Goal: Task Accomplishment & Management: Manage account settings

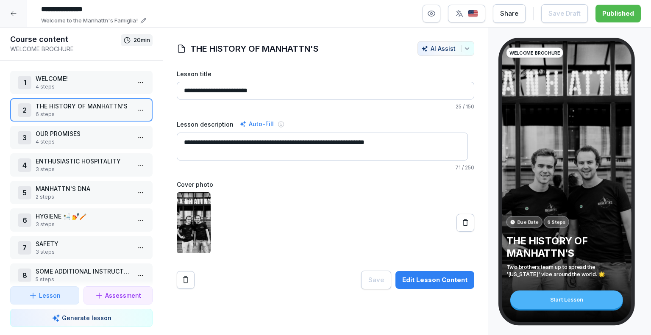
click at [9, 12] on div at bounding box center [13, 13] width 27 height 27
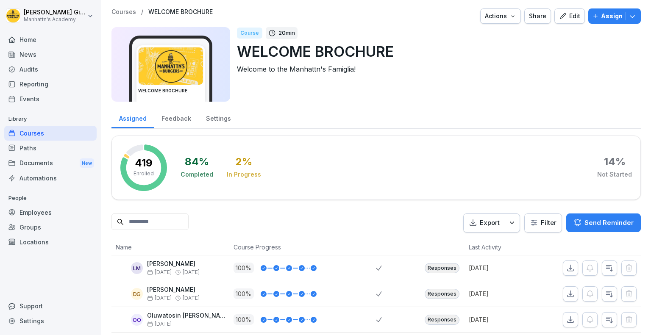
click at [31, 135] on div "Courses" at bounding box center [50, 133] width 92 height 15
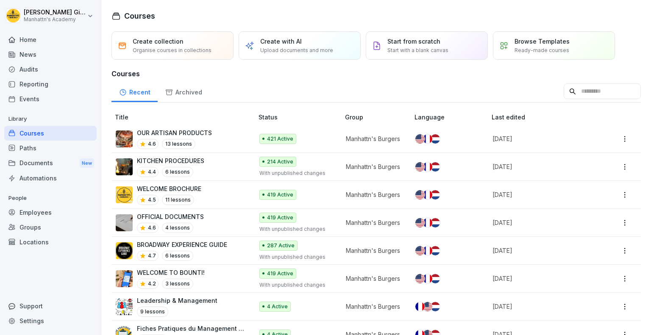
click at [206, 162] on div "KITCHEN PROCEDURES 4.4 6 lessons" at bounding box center [180, 166] width 129 height 21
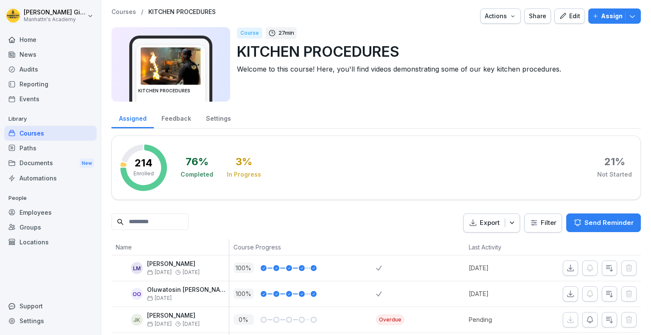
click at [630, 15] on icon "button" at bounding box center [632, 16] width 8 height 8
click at [566, 15] on div "Edit" at bounding box center [569, 15] width 21 height 9
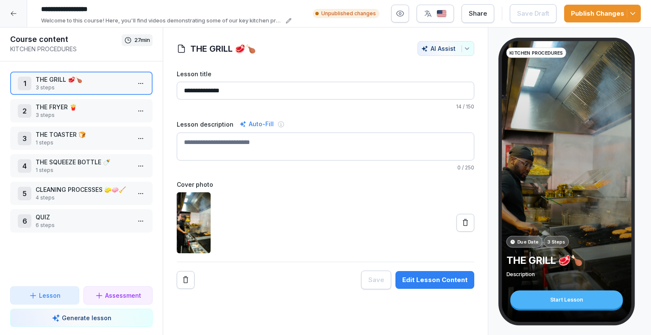
click at [434, 276] on div "Edit Lesson Content" at bounding box center [434, 280] width 65 height 9
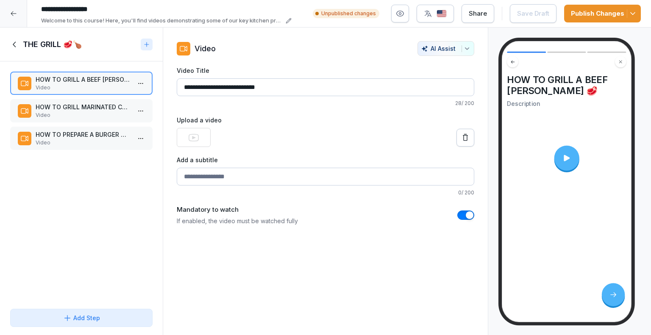
click at [13, 42] on icon at bounding box center [14, 44] width 9 height 9
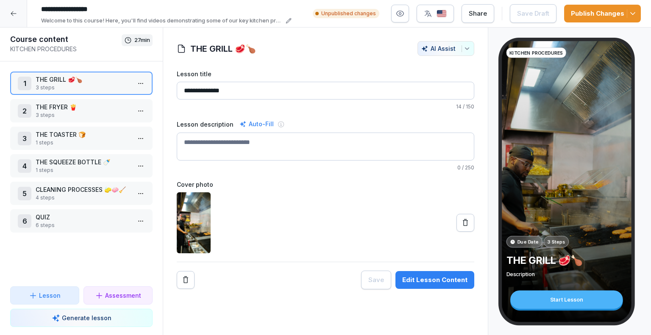
click at [50, 194] on p "4 steps" at bounding box center [83, 198] width 95 height 8
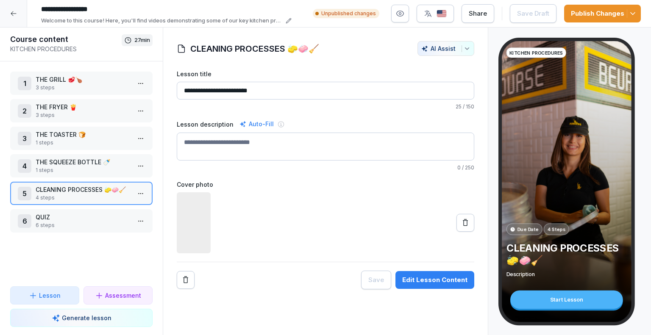
click at [446, 277] on div "Edit Lesson Content" at bounding box center [434, 280] width 65 height 9
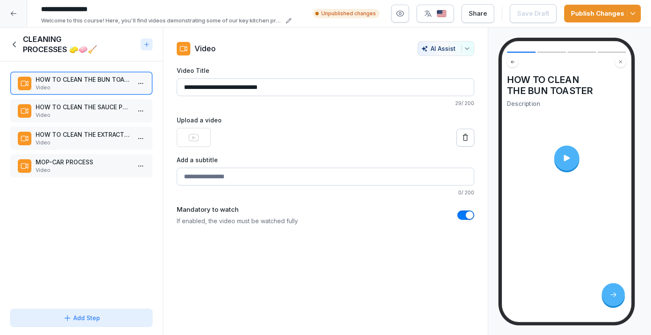
click at [103, 112] on p "Video" at bounding box center [83, 116] width 95 height 8
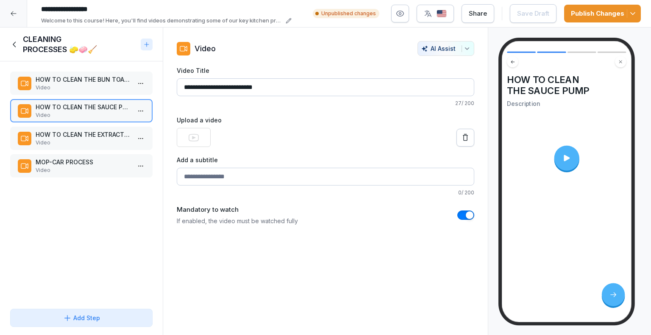
click at [84, 144] on p "Video" at bounding box center [83, 143] width 95 height 8
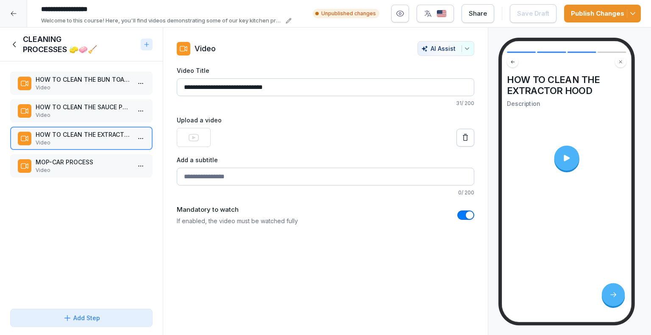
click at [105, 167] on p "Video" at bounding box center [83, 171] width 95 height 8
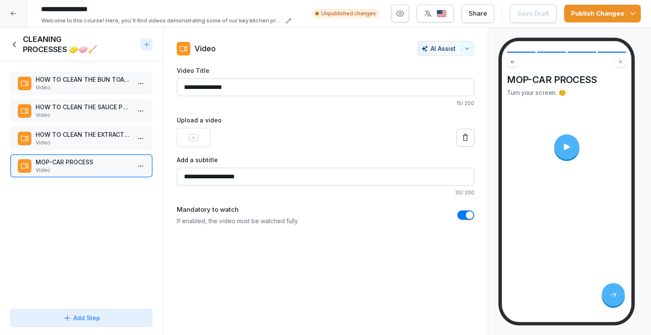
click at [17, 43] on icon at bounding box center [14, 44] width 9 height 9
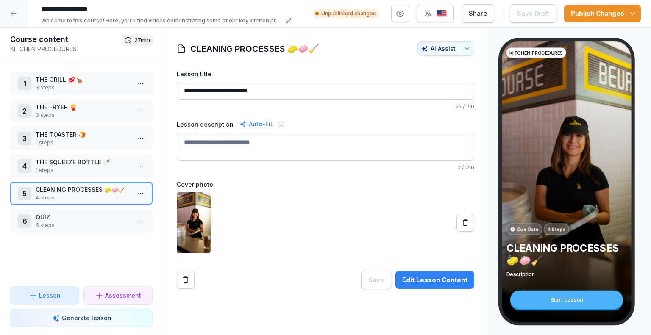
click at [98, 86] on p "3 steps" at bounding box center [83, 88] width 95 height 8
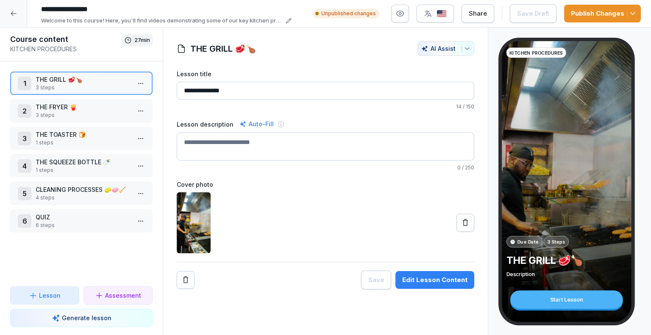
click at [97, 114] on p "3 steps" at bounding box center [83, 116] width 95 height 8
